Goal: Information Seeking & Learning: Learn about a topic

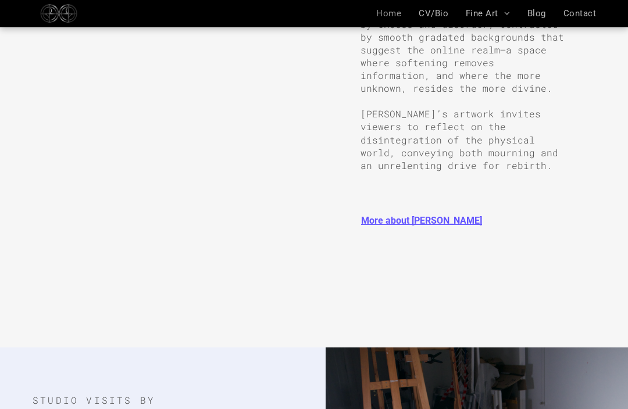
scroll to position [1511, 0]
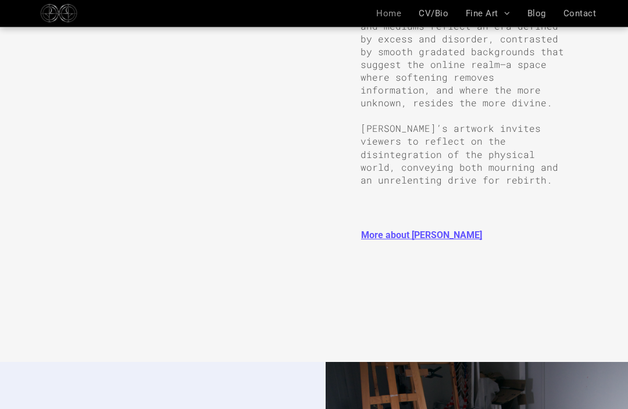
click at [431, 221] on span "More about [PERSON_NAME]" at bounding box center [421, 236] width 121 height 30
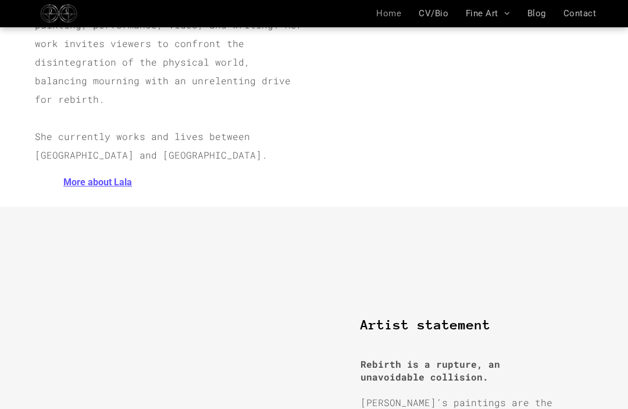
scroll to position [866, 0]
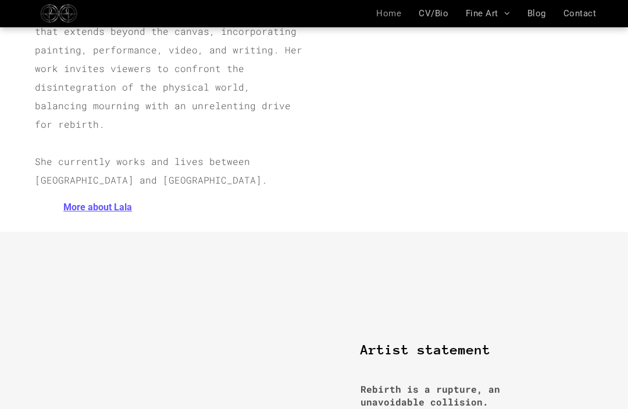
click at [99, 192] on span "More about Lala" at bounding box center [97, 207] width 69 height 30
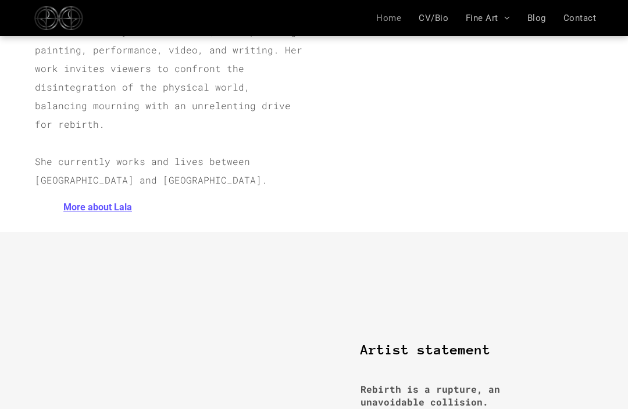
scroll to position [865, 0]
